Goal: Task Accomplishment & Management: Manage account settings

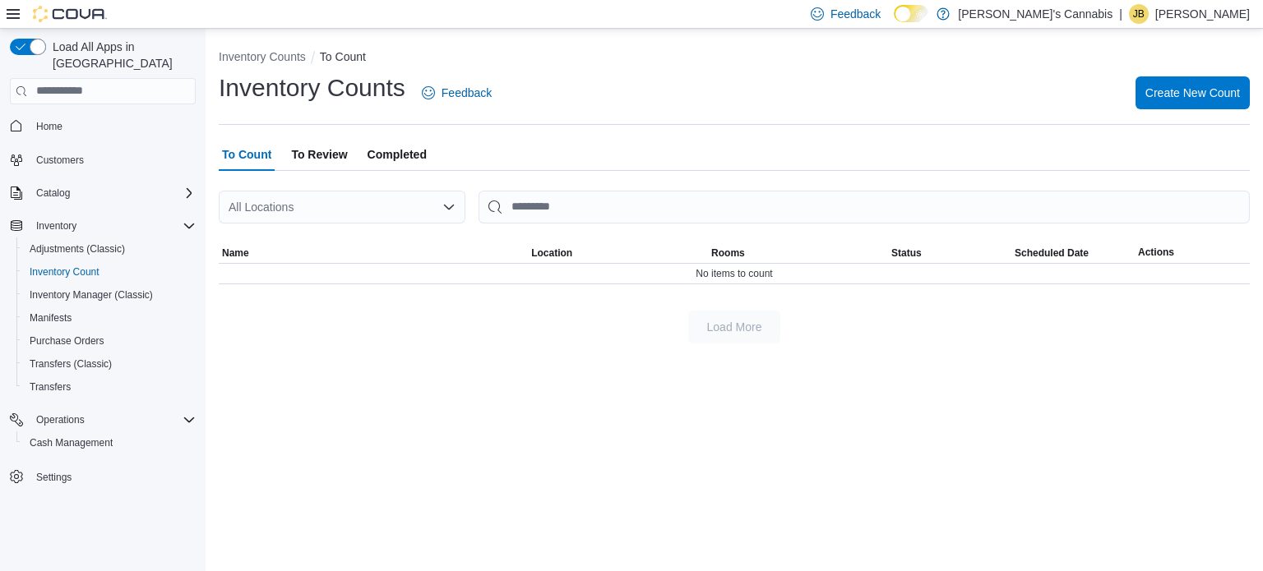
click at [294, 160] on span "To Review" at bounding box center [319, 154] width 56 height 33
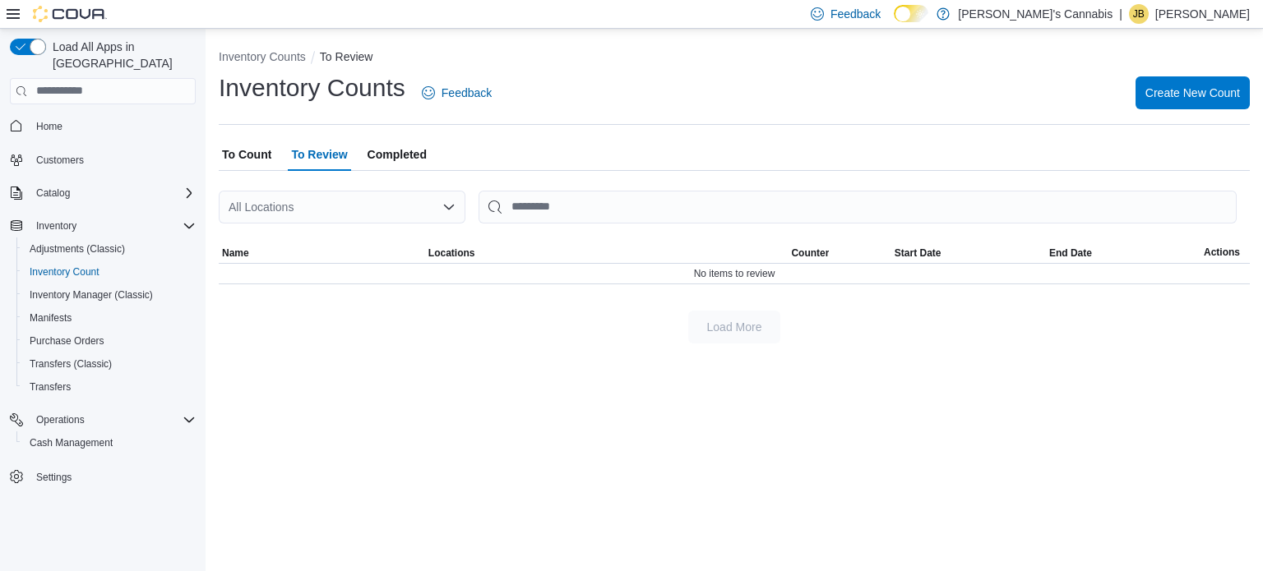
click at [240, 150] on span "To Count" at bounding box center [246, 154] width 49 height 33
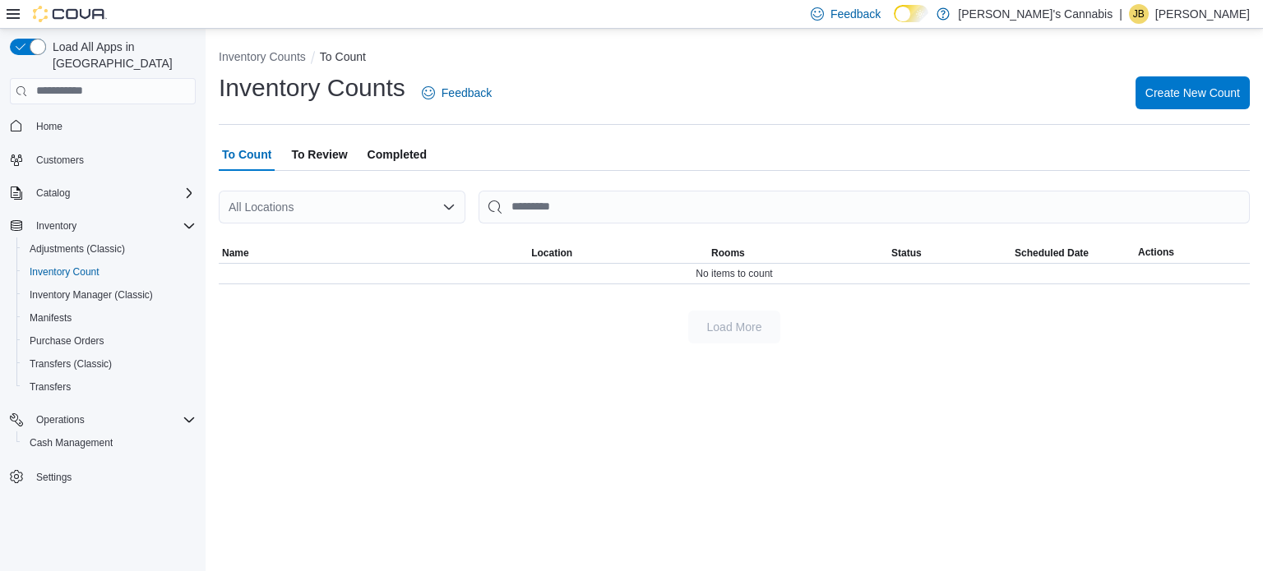
click at [240, 150] on span "To Count" at bounding box center [246, 154] width 49 height 33
click at [1165, 19] on p "Jonathan Barlow" at bounding box center [1202, 14] width 95 height 20
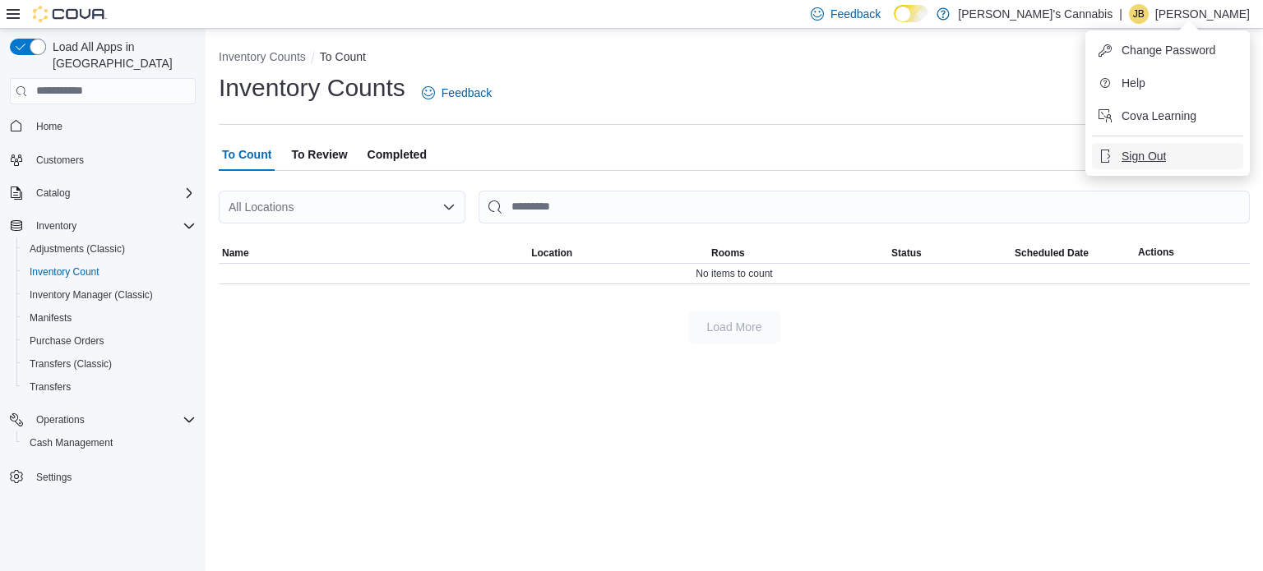
click at [1122, 157] on span "Sign Out" at bounding box center [1144, 156] width 44 height 16
